Goal: Task Accomplishment & Management: Manage account settings

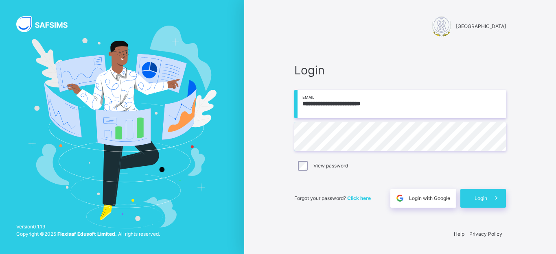
click at [489, 198] on span at bounding box center [496, 198] width 19 height 19
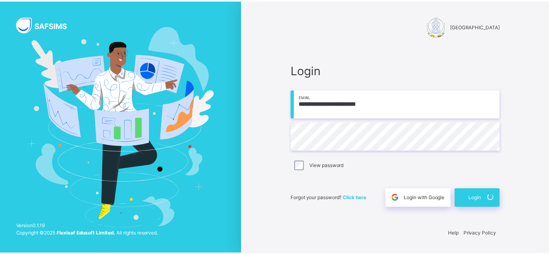
scroll to position [22, 0]
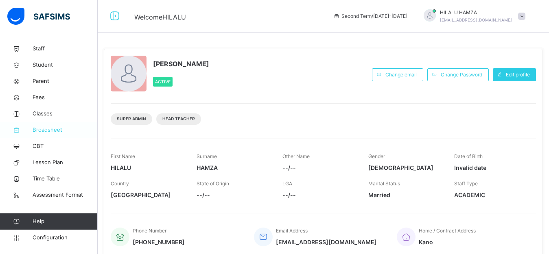
click at [59, 133] on span "Broadsheet" at bounding box center [65, 130] width 65 height 8
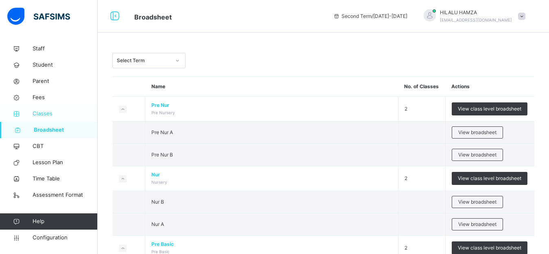
click at [46, 113] on span "Classes" at bounding box center [65, 114] width 65 height 8
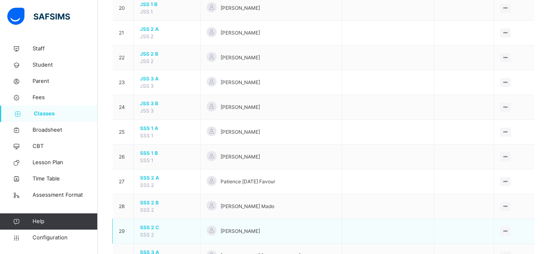
scroll to position [620, 0]
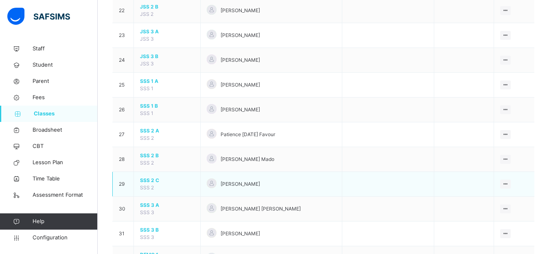
click at [143, 180] on span "SSS 2 C" at bounding box center [167, 180] width 54 height 7
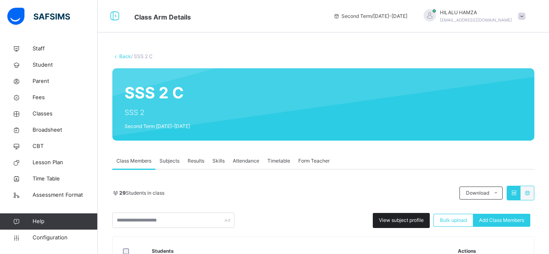
click at [406, 221] on span "View subject profile" at bounding box center [401, 220] width 45 height 7
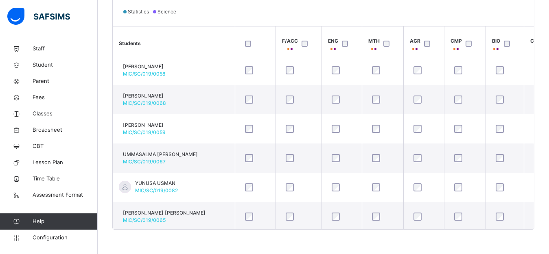
scroll to position [684, 0]
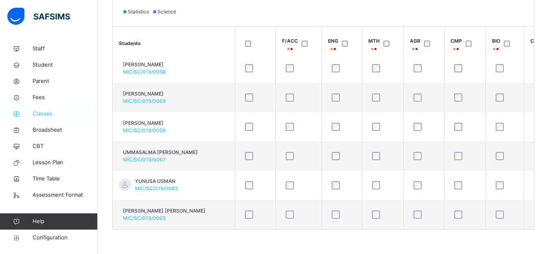
click at [45, 113] on span "Classes" at bounding box center [65, 114] width 65 height 8
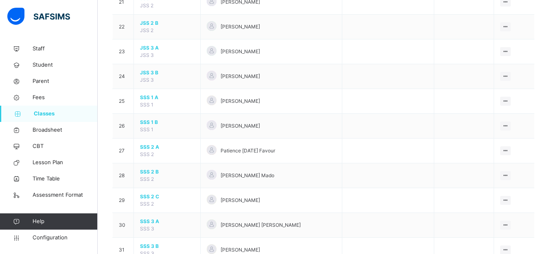
scroll to position [606, 0]
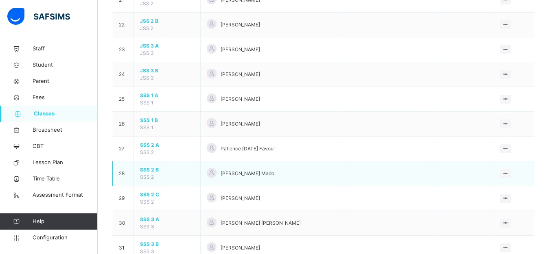
click at [146, 172] on span "SSS 2 B" at bounding box center [167, 170] width 54 height 7
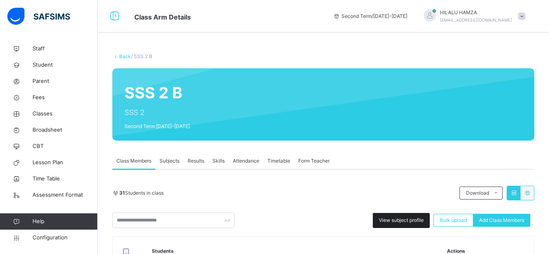
click at [397, 219] on span "View subject profile" at bounding box center [401, 220] width 45 height 7
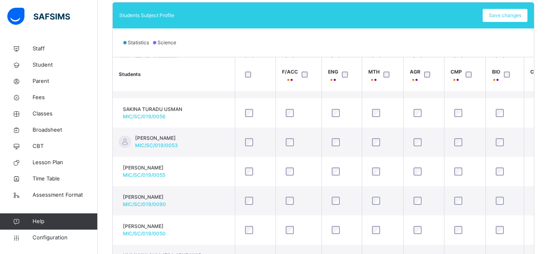
scroll to position [743, 0]
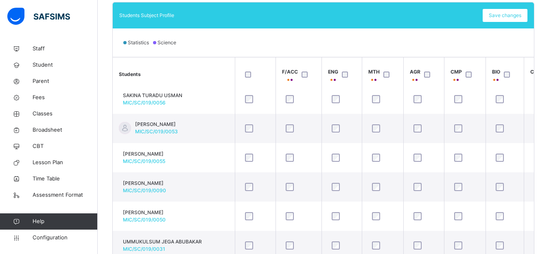
click at [548, 240] on div "Back / SSS 2 B SSS 2 B SSS 2 Second Term [DATE]-[DATE] Class Members Subjects R…" at bounding box center [324, 45] width 452 height 482
click at [45, 115] on span "Classes" at bounding box center [65, 114] width 65 height 8
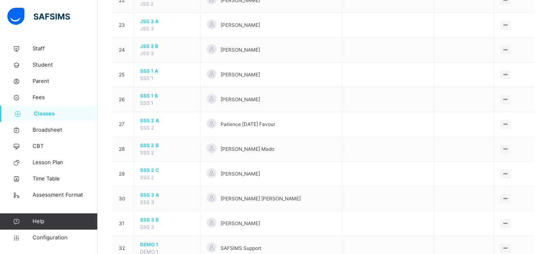
scroll to position [638, 0]
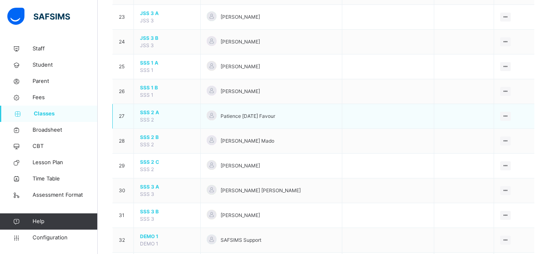
click at [152, 112] on span "SSS 2 A" at bounding box center [167, 112] width 54 height 7
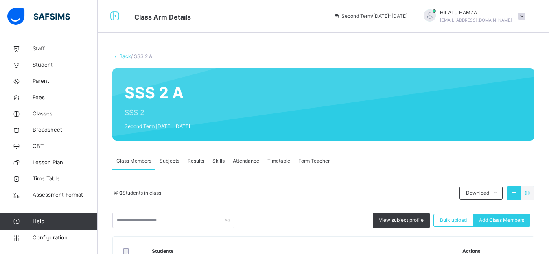
click at [411, 220] on span "View subject profile" at bounding box center [401, 220] width 45 height 7
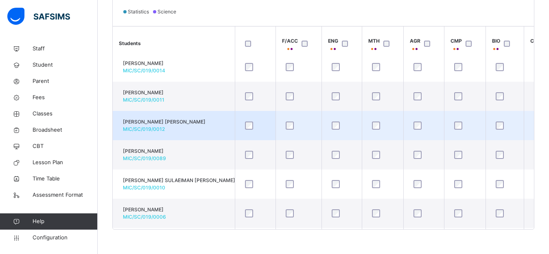
scroll to position [215, 0]
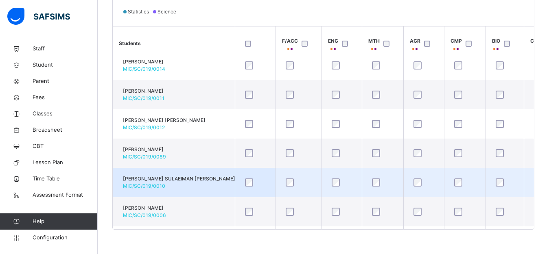
click at [152, 174] on td "[PERSON_NAME] SULAEIMAN [PERSON_NAME] MIC/SC/019/0010" at bounding box center [174, 182] width 122 height 29
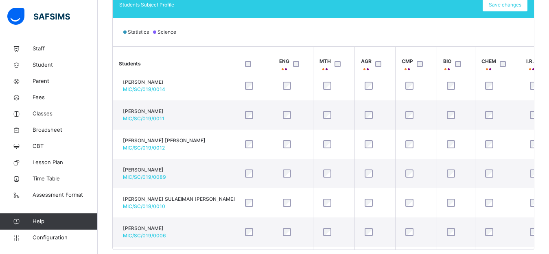
scroll to position [268, 0]
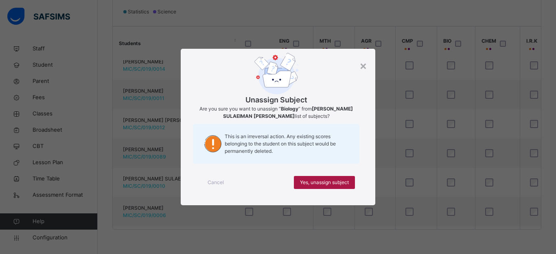
click at [315, 184] on span "Yes, unassign subject" at bounding box center [324, 182] width 49 height 7
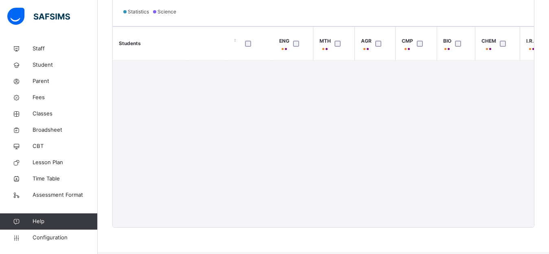
scroll to position [215, 49]
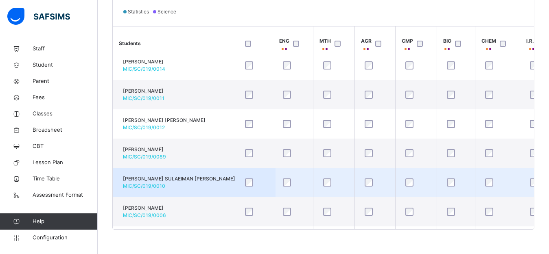
click at [202, 182] on td "[PERSON_NAME] SULAEIMAN [PERSON_NAME] MIC/SC/019/0010" at bounding box center [174, 182] width 122 height 29
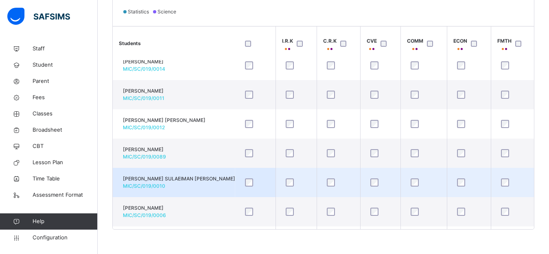
scroll to position [215, 309]
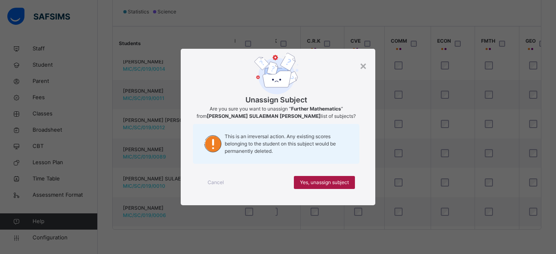
click at [320, 182] on span "Yes, unassign subject" at bounding box center [324, 182] width 49 height 7
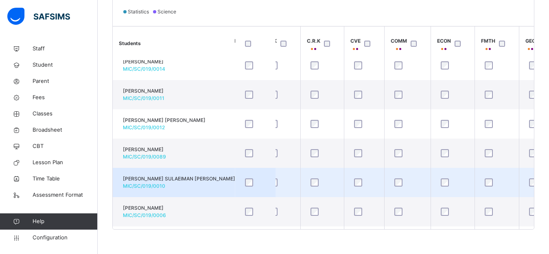
click at [173, 180] on span "[PERSON_NAME] SULAEIMAN [PERSON_NAME]" at bounding box center [179, 178] width 112 height 7
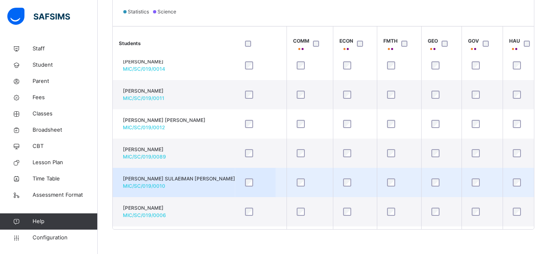
scroll to position [215, 423]
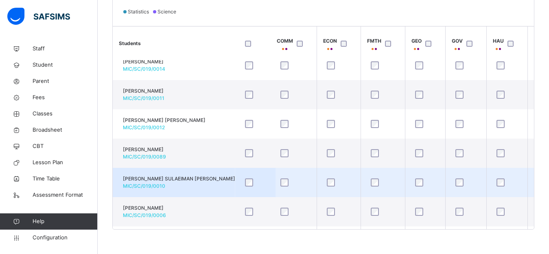
click at [165, 184] on span "MIC/SC/019/0010" at bounding box center [144, 186] width 42 height 6
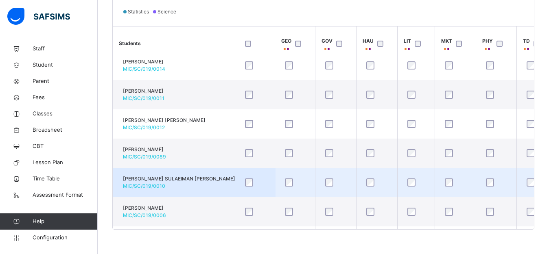
scroll to position [215, 569]
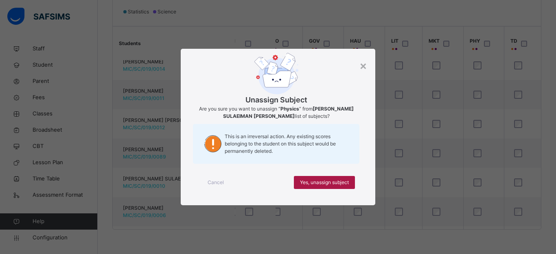
click at [326, 182] on span "Yes, unassign subject" at bounding box center [324, 182] width 49 height 7
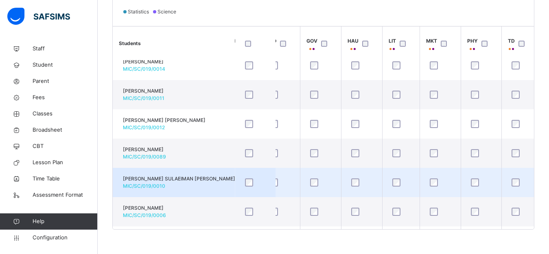
click at [180, 177] on span "[PERSON_NAME] SULAEIMAN [PERSON_NAME]" at bounding box center [179, 178] width 112 height 7
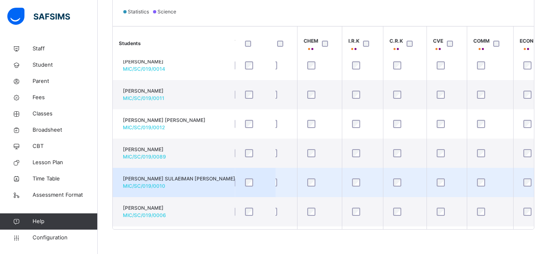
scroll to position [215, 211]
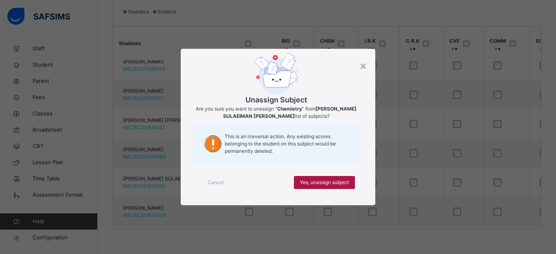
click at [323, 183] on span "Yes, unassign subject" at bounding box center [324, 182] width 49 height 7
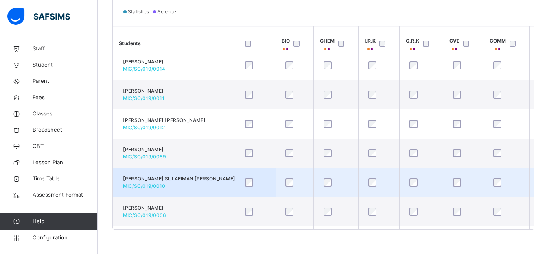
click at [177, 176] on span "[PERSON_NAME] SULAEIMAN [PERSON_NAME]" at bounding box center [179, 178] width 112 height 7
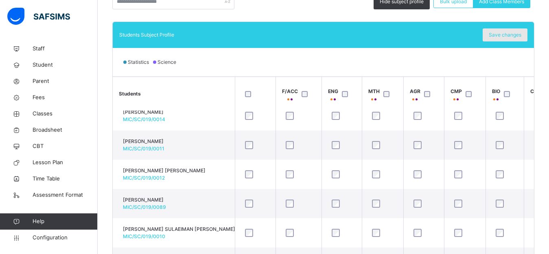
scroll to position [198, 0]
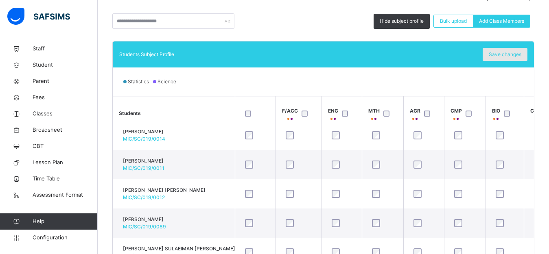
click at [516, 55] on span "Save changes" at bounding box center [505, 54] width 33 height 7
click at [46, 126] on span "Broadsheet" at bounding box center [65, 130] width 65 height 8
